Goal: Information Seeking & Learning: Find specific fact

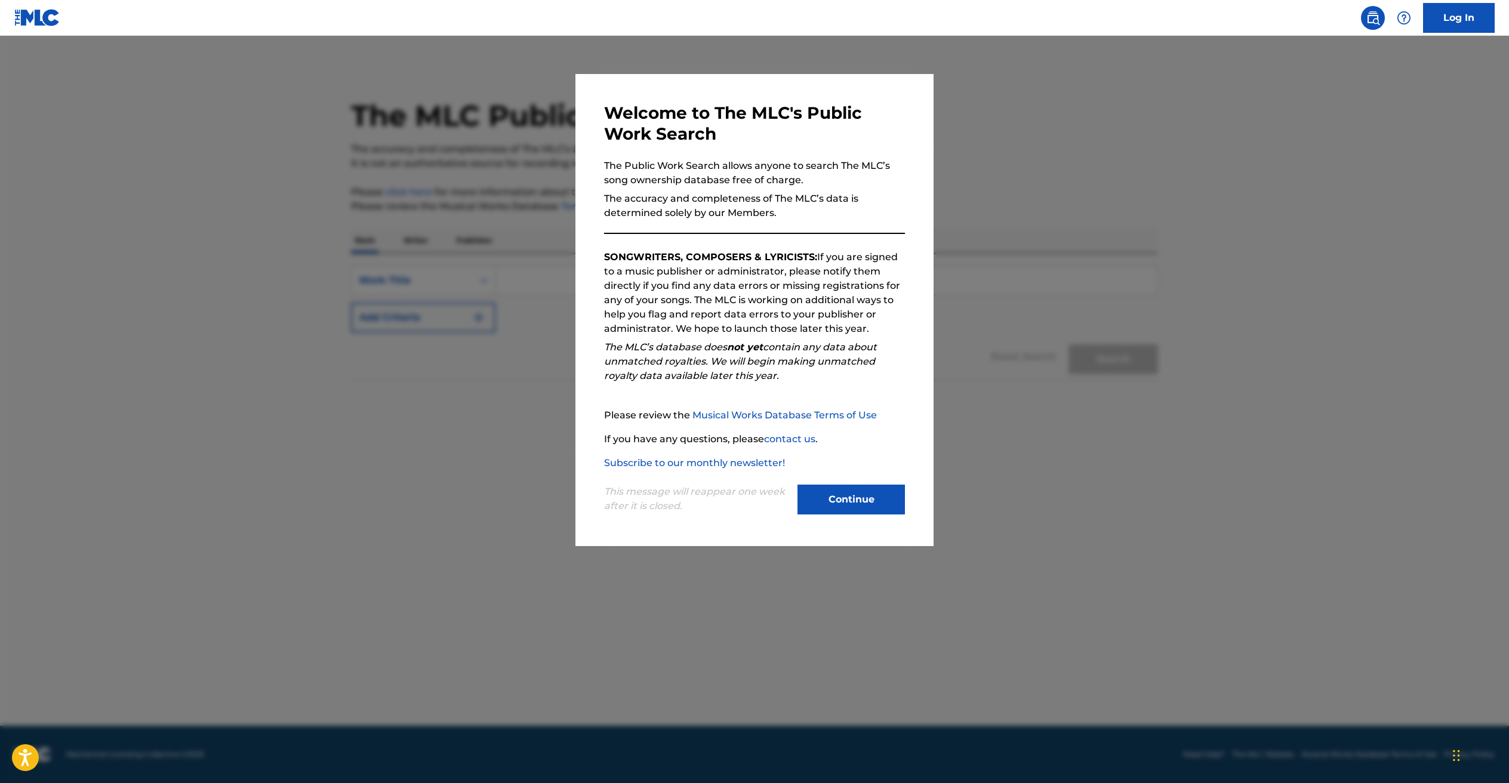
click at [858, 507] on button "Continue" at bounding box center [850, 500] width 107 height 30
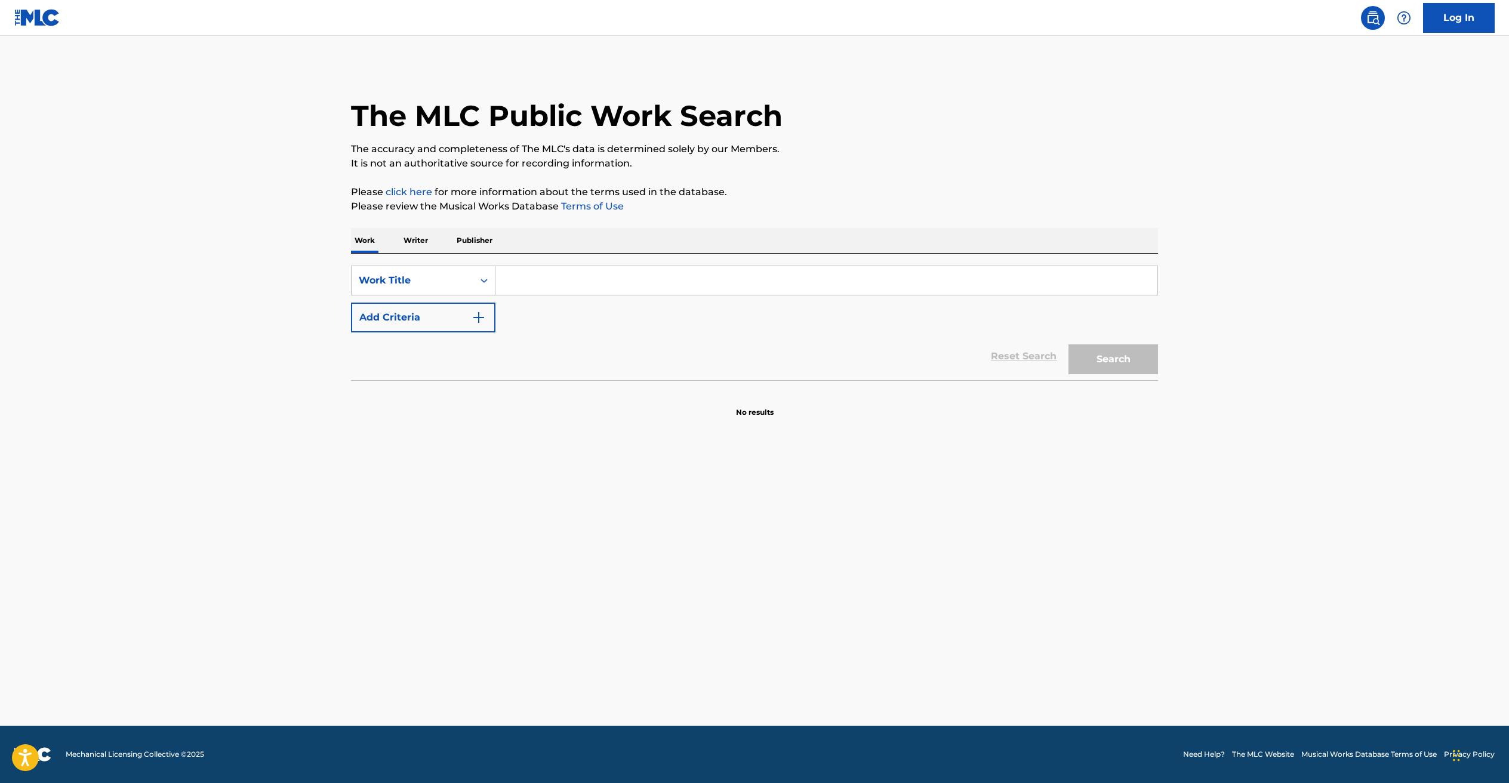
click at [664, 289] on input "Search Form" at bounding box center [826, 280] width 662 height 29
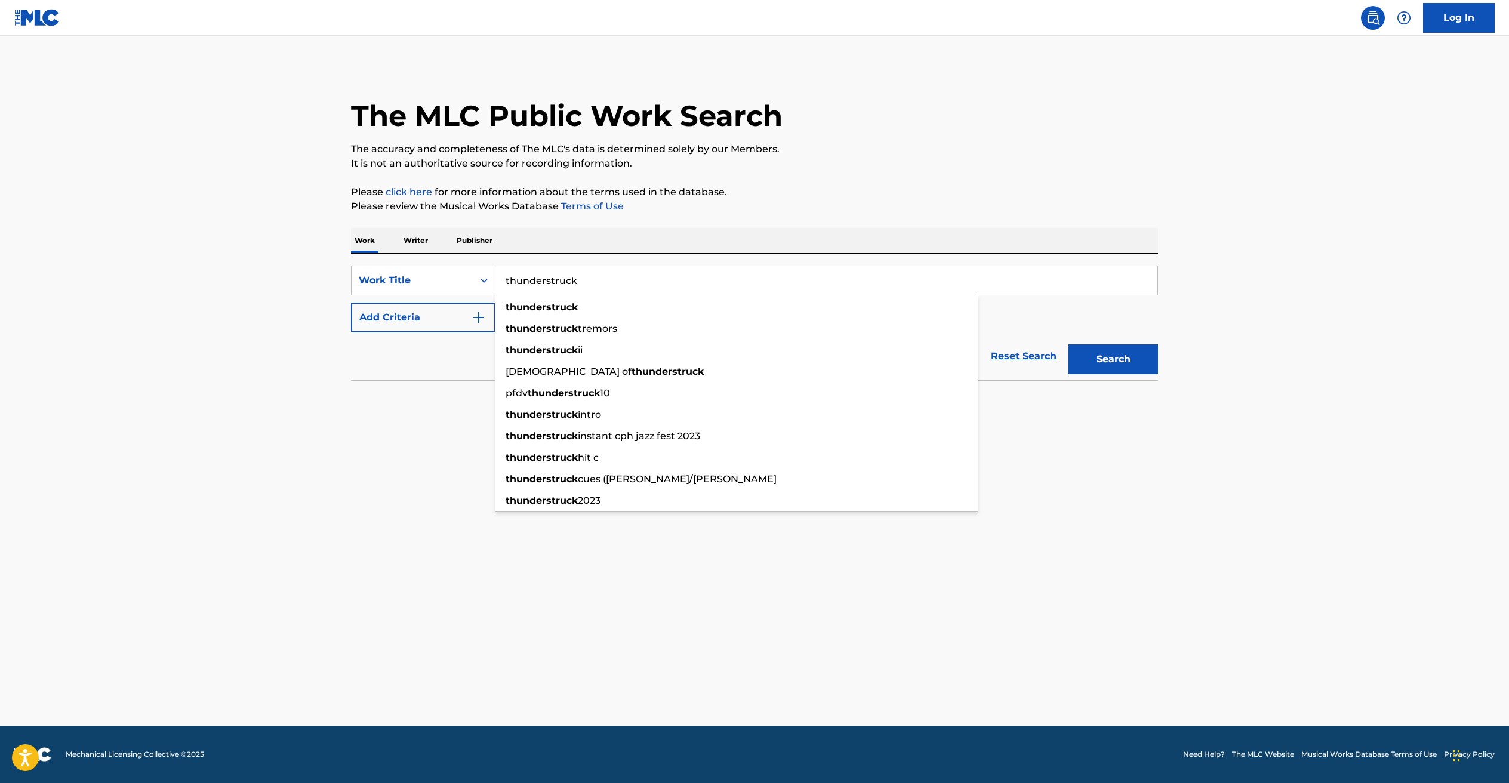
type input "thunderstruck"
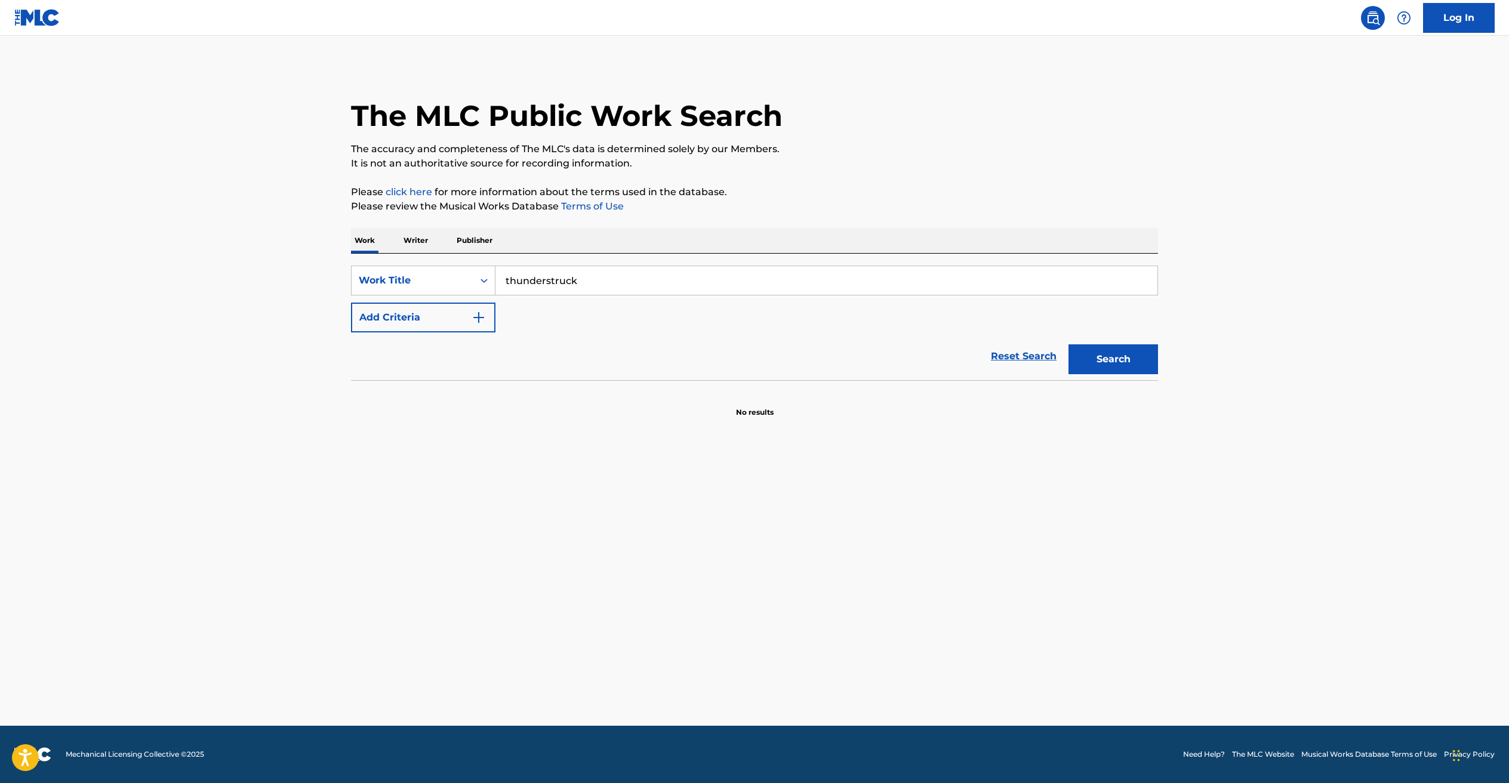
click at [455, 319] on button "Add Criteria" at bounding box center [423, 318] width 144 height 30
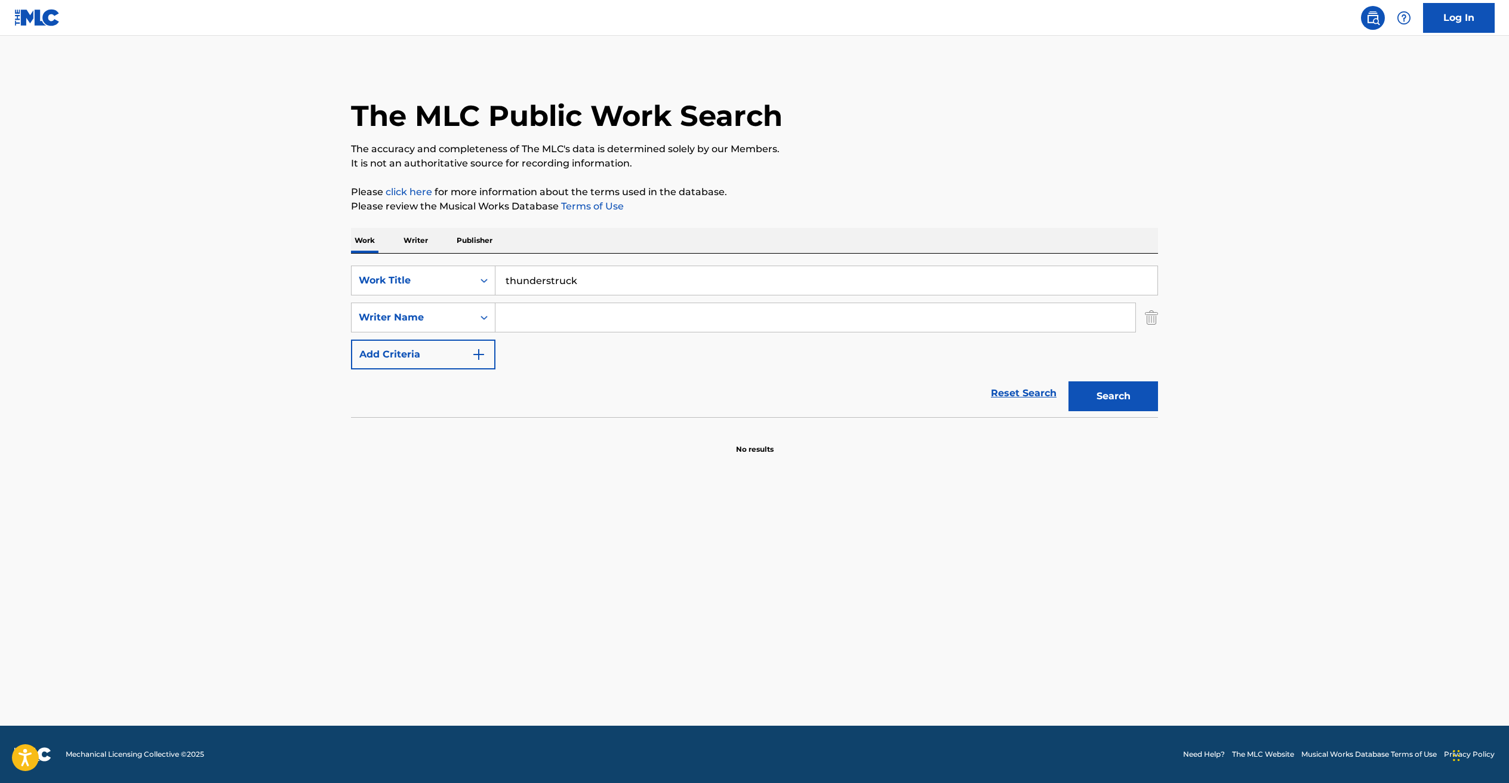
click at [575, 304] on input "Search Form" at bounding box center [815, 317] width 640 height 29
type input "young"
click at [1113, 396] on button "Search" at bounding box center [1113, 396] width 90 height 30
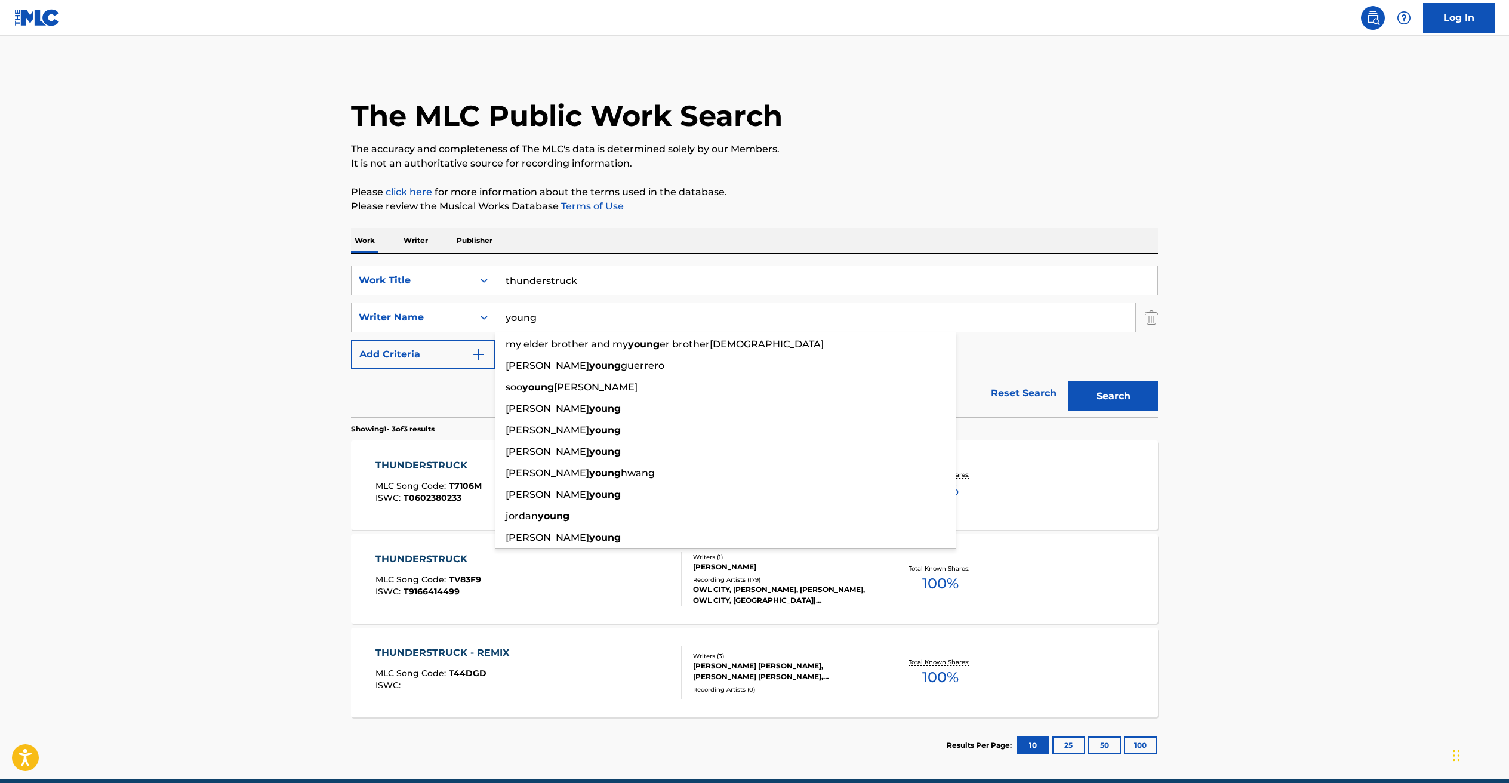
click at [1308, 568] on main "The MLC Public Work Search The accuracy and completeness of The MLC's data is d…" at bounding box center [754, 408] width 1509 height 744
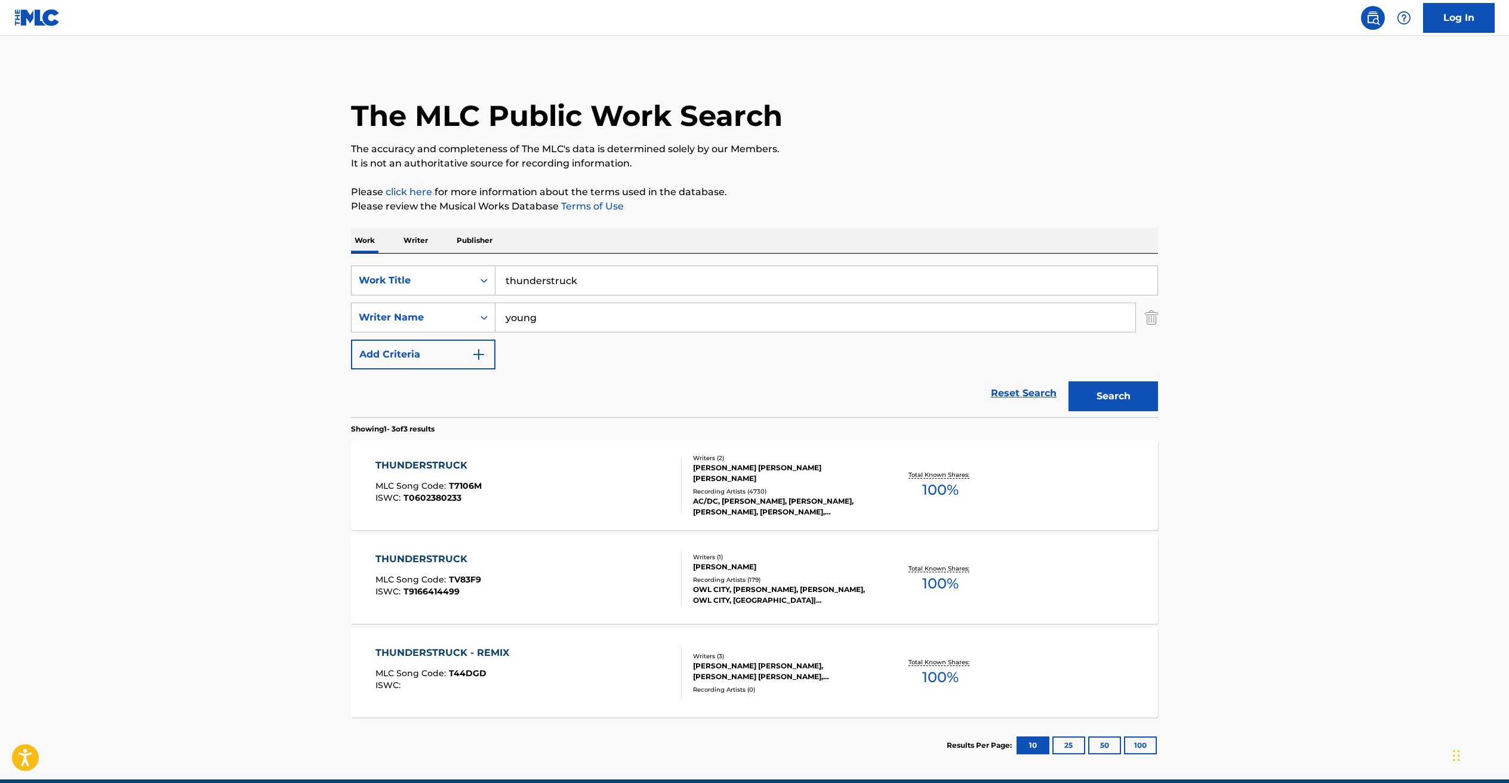
click at [439, 466] on div "THUNDERSTRUCK" at bounding box center [428, 465] width 106 height 14
click at [558, 288] on input "thunderstruck" at bounding box center [826, 280] width 662 height 29
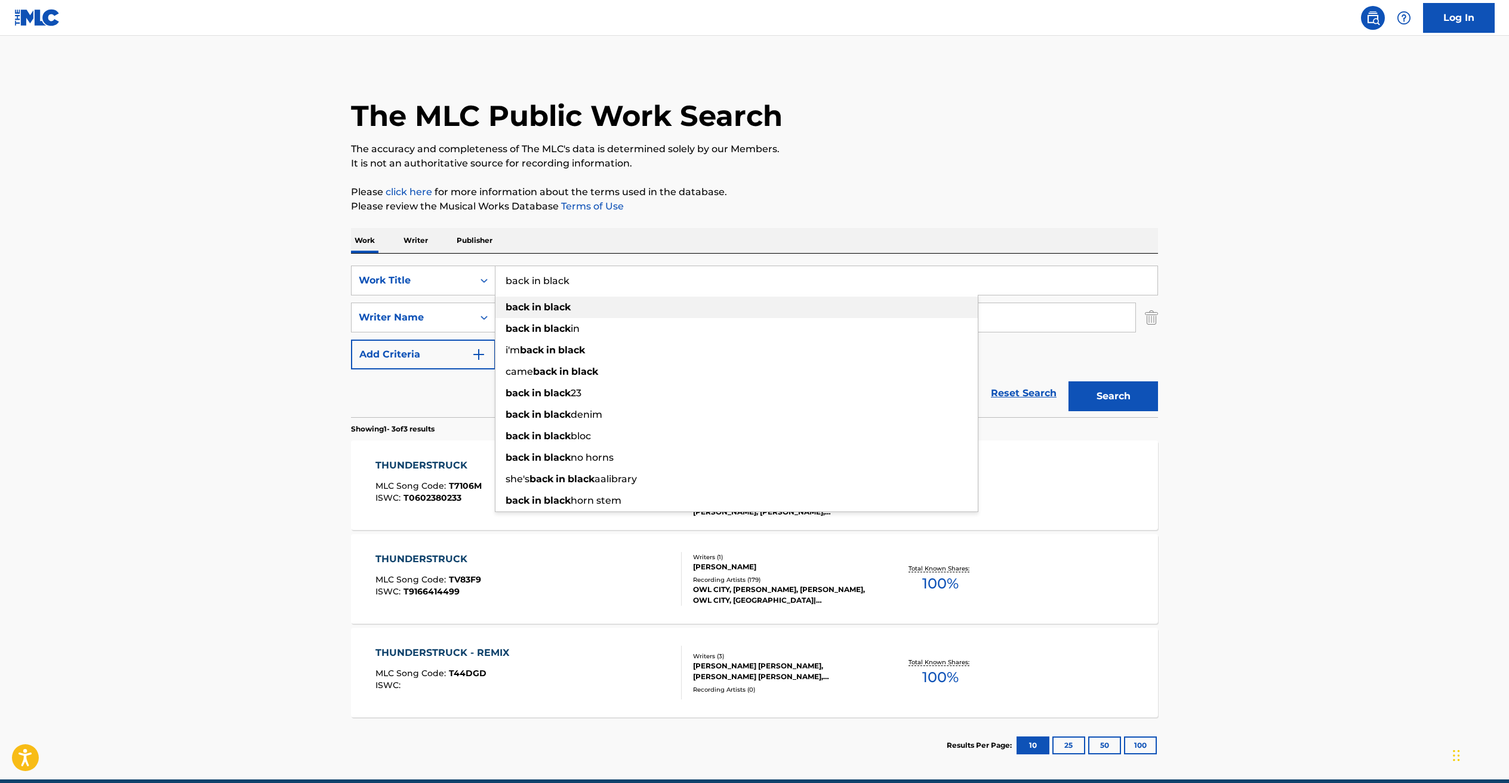
type input "back in black"
click at [555, 311] on strong "black" at bounding box center [557, 306] width 27 height 11
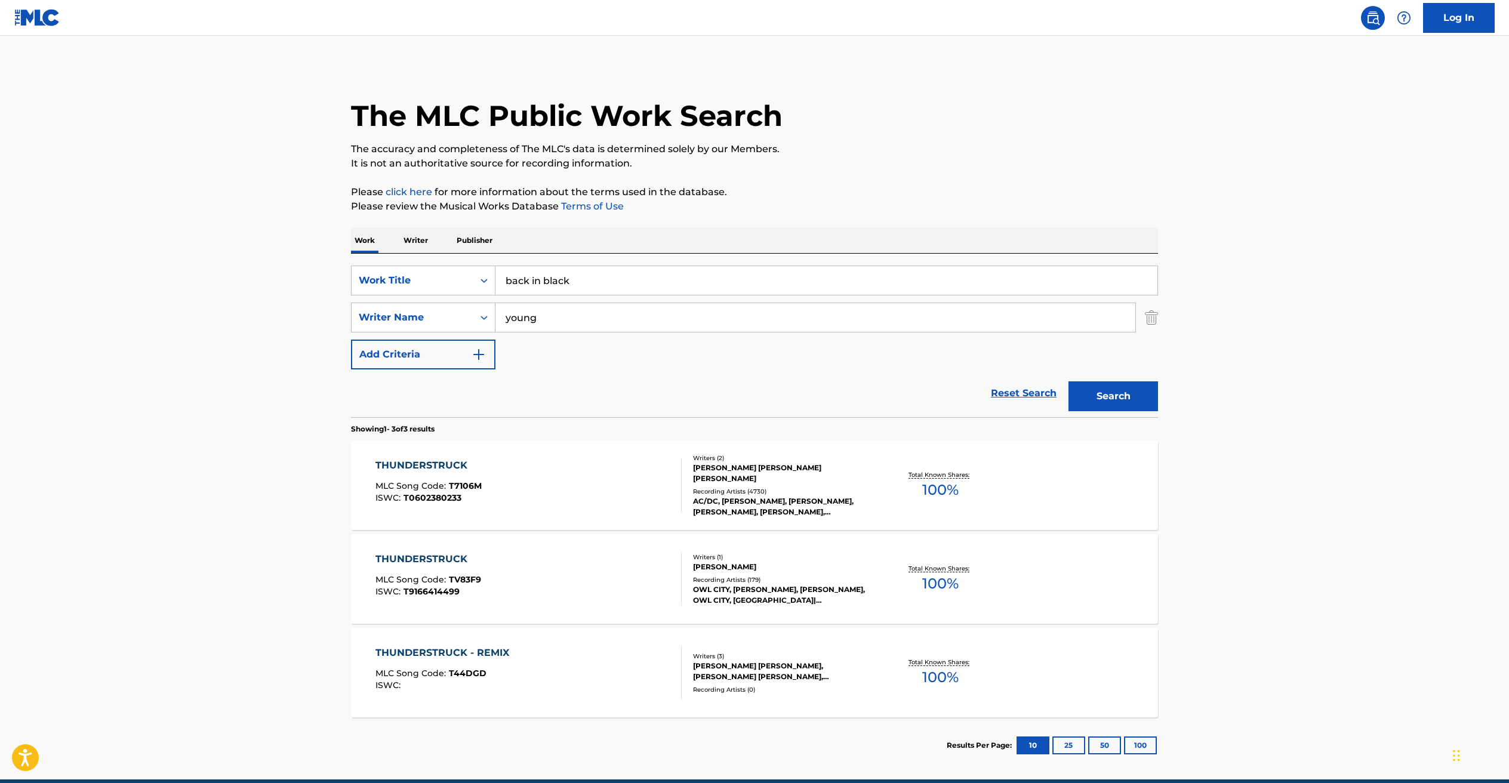
click at [1114, 396] on button "Search" at bounding box center [1113, 396] width 90 height 30
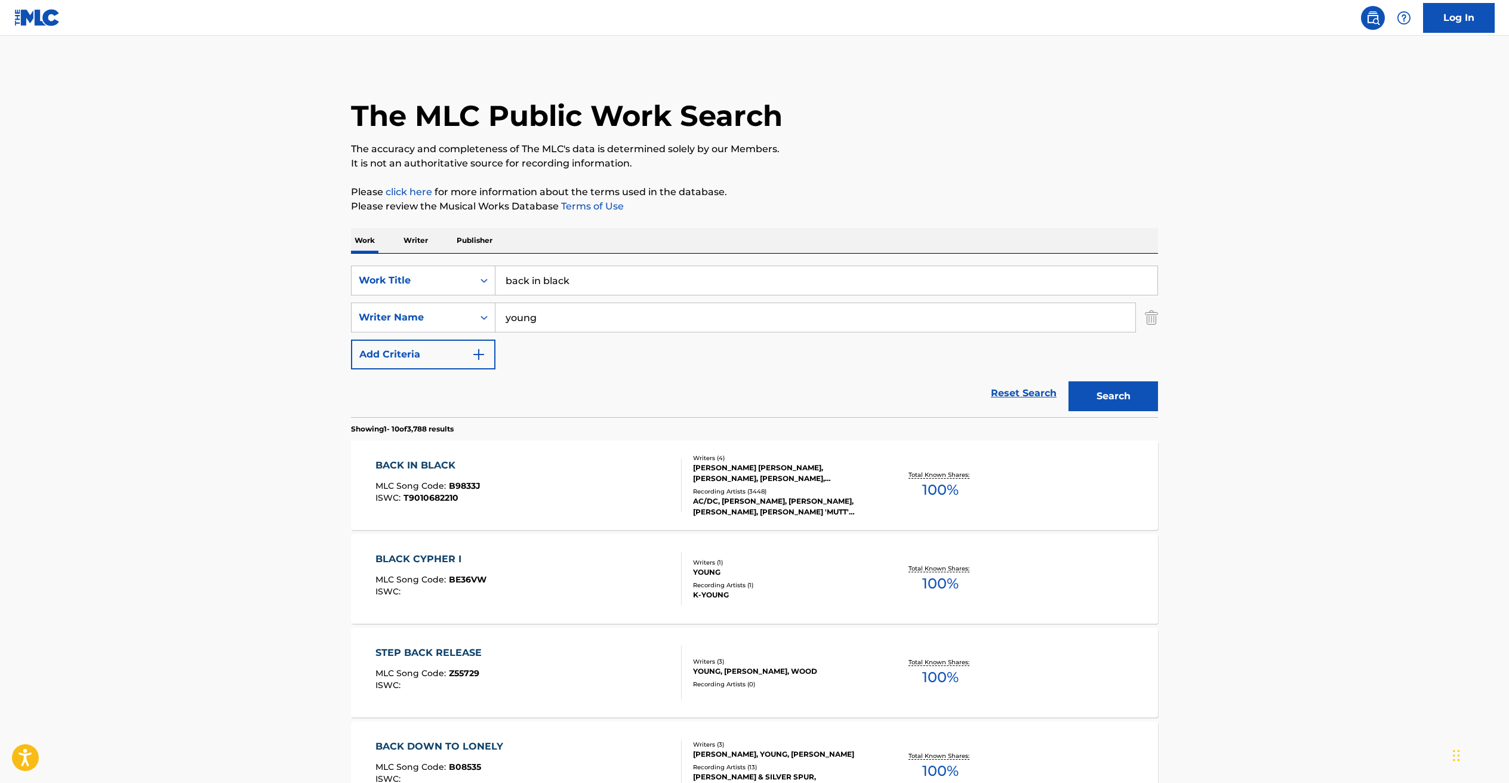
click at [433, 463] on div "BACK IN BLACK" at bounding box center [427, 465] width 105 height 14
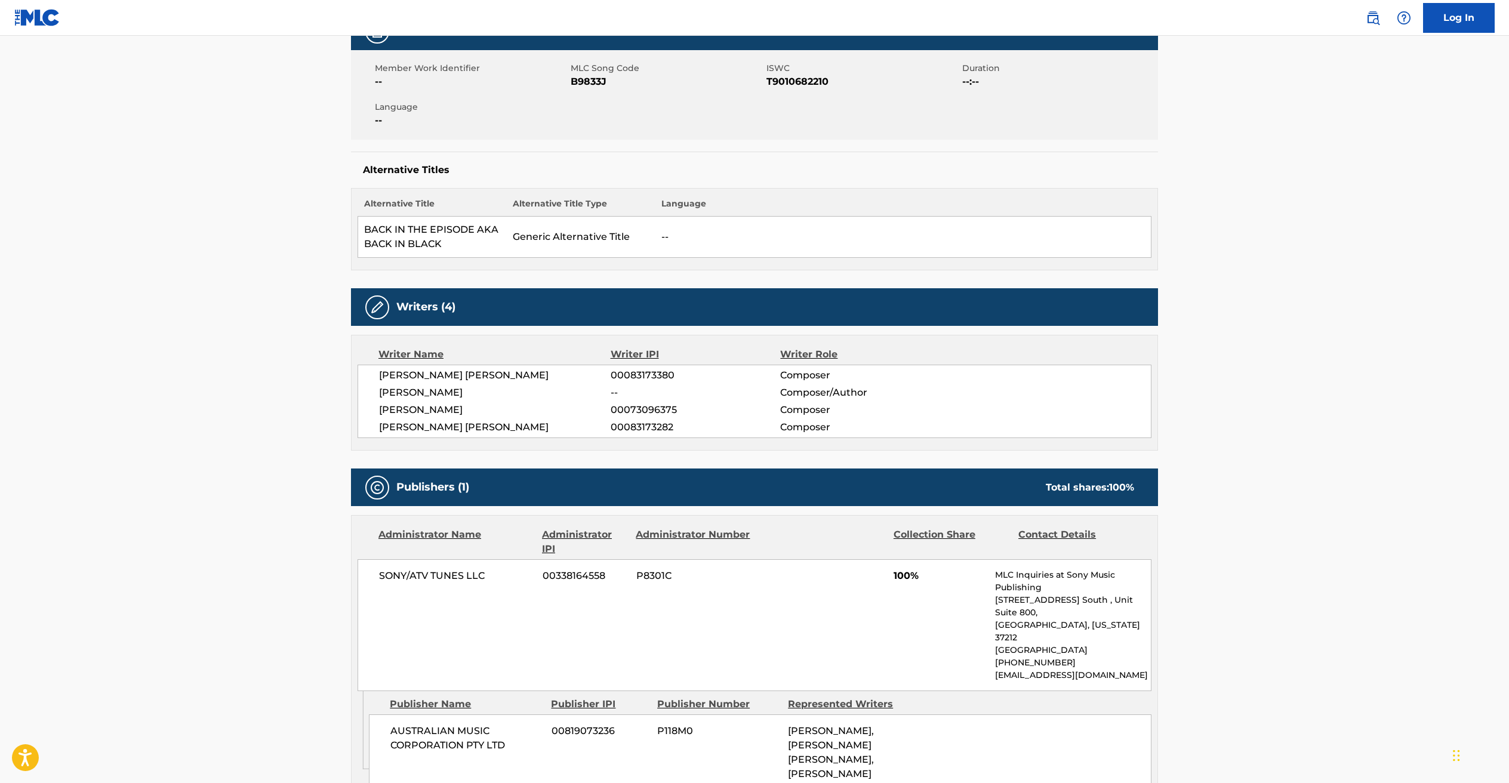
scroll to position [375, 0]
